Goal: Contribute content: Add original content to the website for others to see

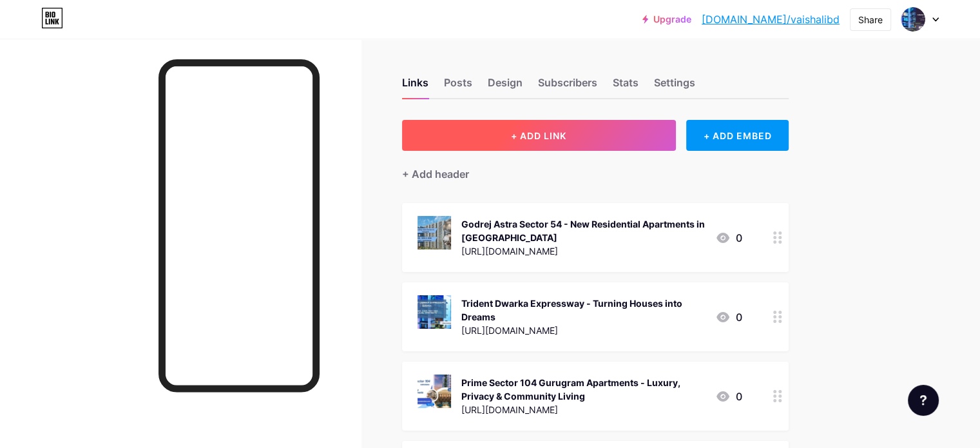
click at [578, 126] on button "+ ADD LINK" at bounding box center [539, 135] width 274 height 31
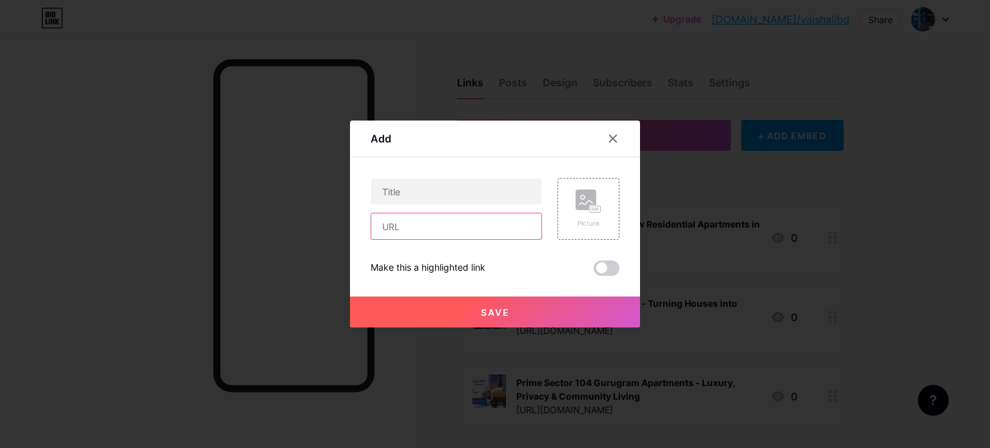
click at [478, 220] on input "text" at bounding box center [456, 226] width 170 height 26
paste input "[URL][DOMAIN_NAME]"
type input "[URL][DOMAIN_NAME]"
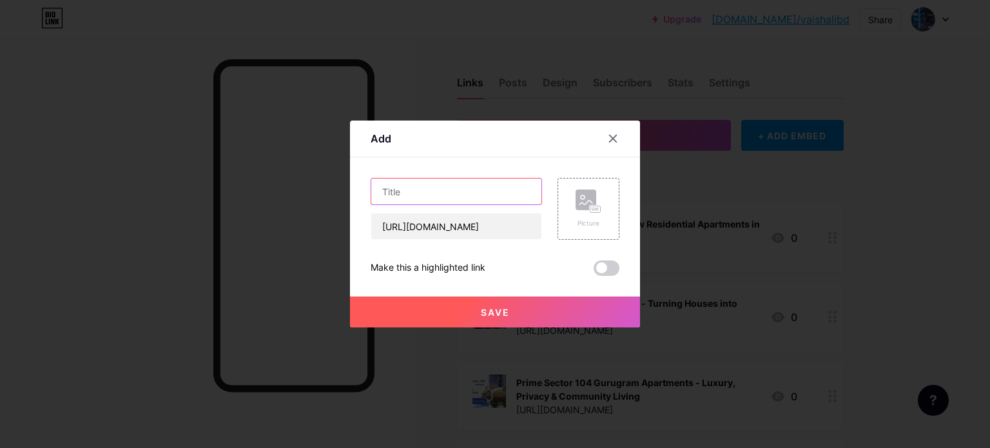
click at [403, 193] on input "text" at bounding box center [456, 191] width 170 height 26
click at [404, 187] on input "text" at bounding box center [456, 191] width 170 height 26
paste input "Arkade [GEOGRAPHIC_DATA], [GEOGRAPHIC_DATA] West Living the high life starts no…"
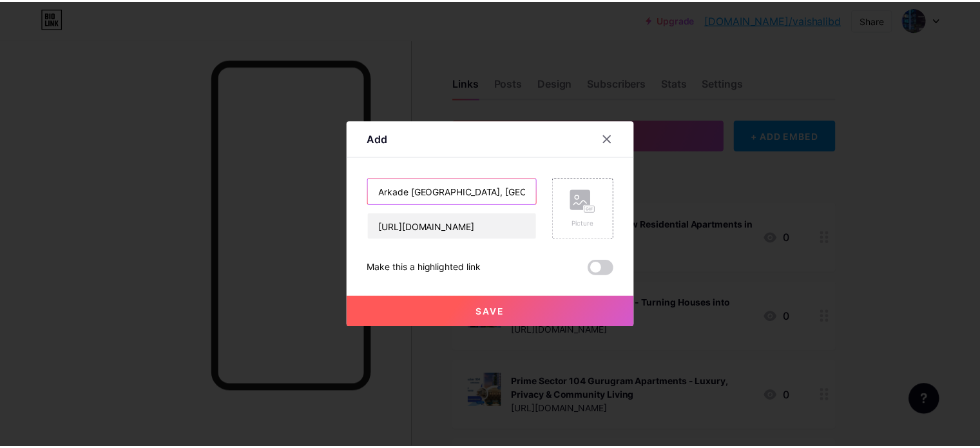
scroll to position [0, 186]
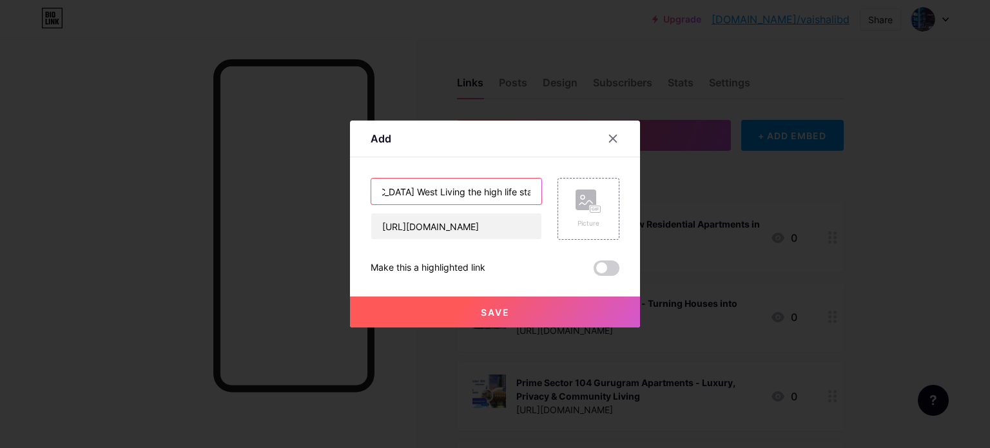
type input "Arkade [GEOGRAPHIC_DATA], [GEOGRAPHIC_DATA] West Living the high life starts no…"
click at [488, 316] on span "Save" at bounding box center [495, 312] width 29 height 11
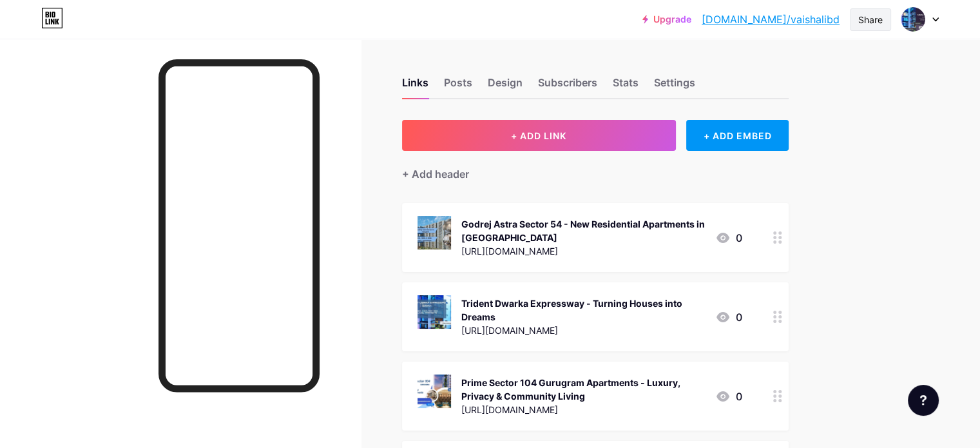
click at [866, 25] on div "Share" at bounding box center [870, 20] width 24 height 14
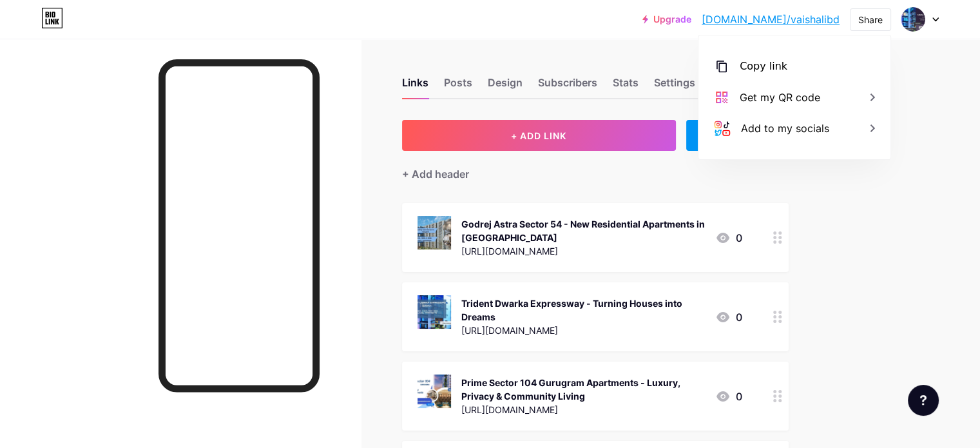
click at [814, 48] on div "Copy link [URL][DOMAIN_NAME] Get my QR code Add to my socials" at bounding box center [794, 97] width 192 height 124
click at [792, 64] on div "Copy link" at bounding box center [794, 66] width 192 height 31
